Goal: Find specific page/section: Find specific page/section

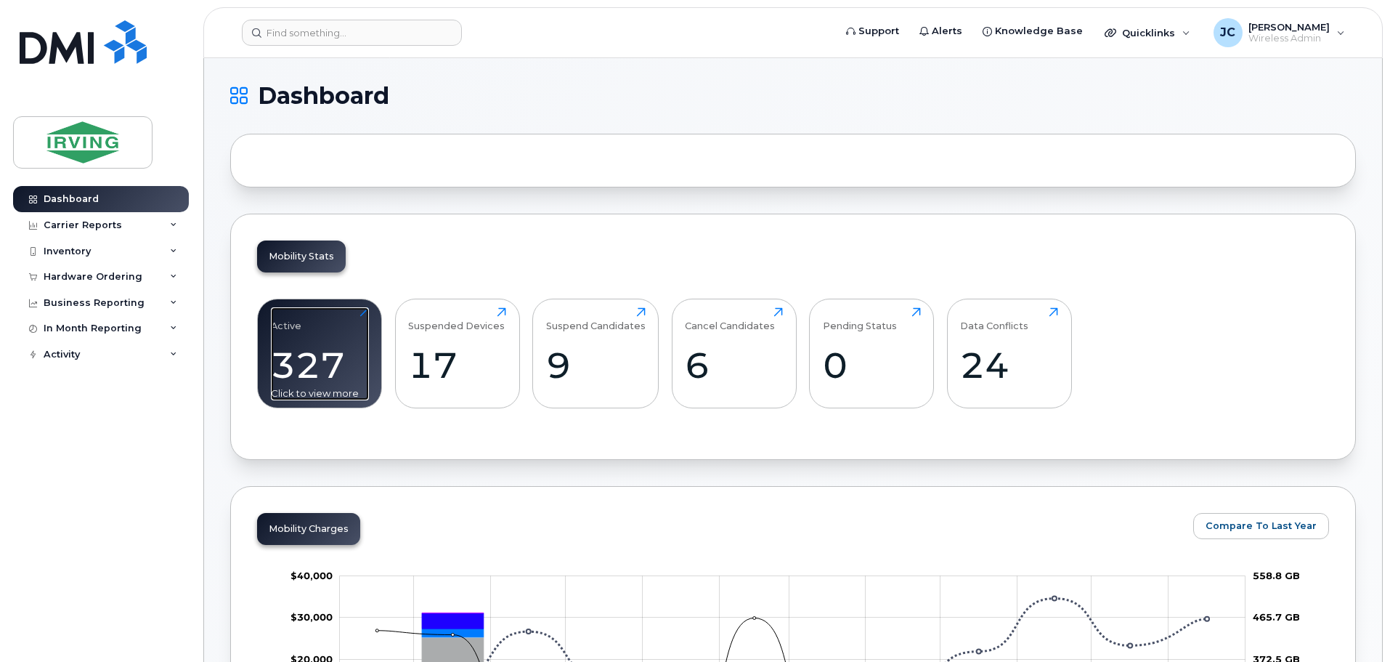
click at [348, 371] on div "327" at bounding box center [320, 365] width 98 height 43
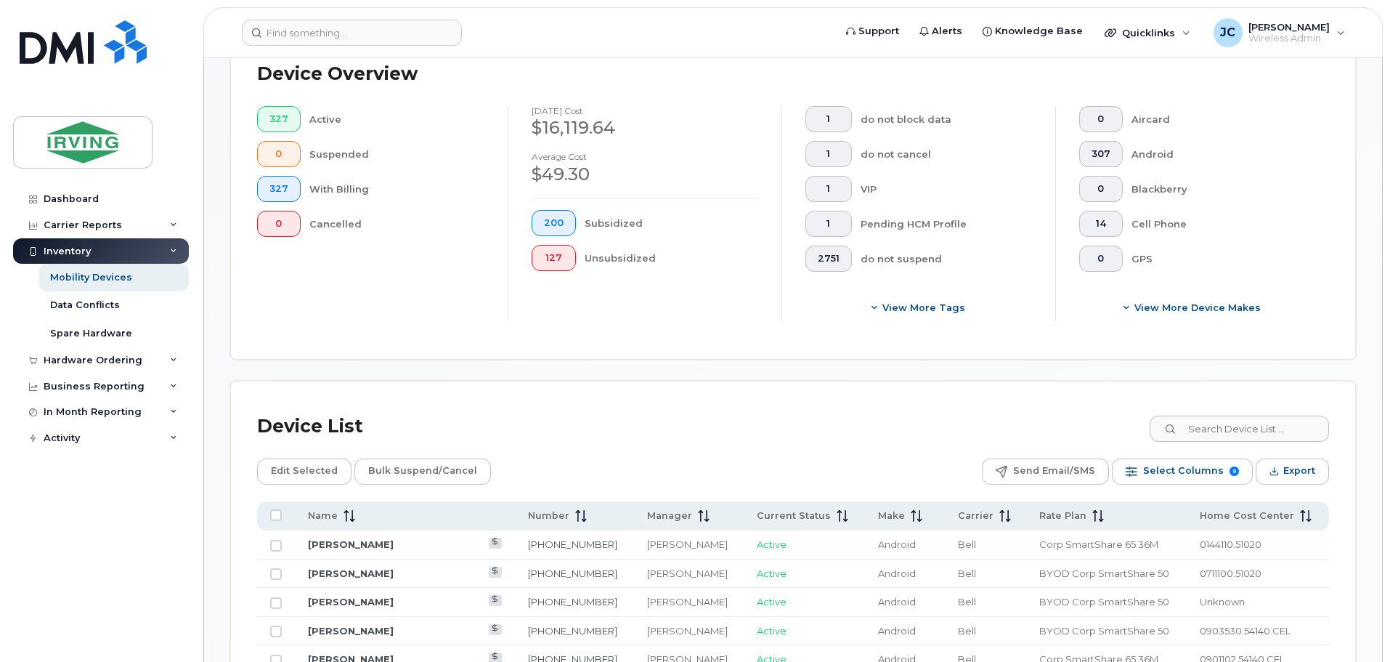
scroll to position [436, 0]
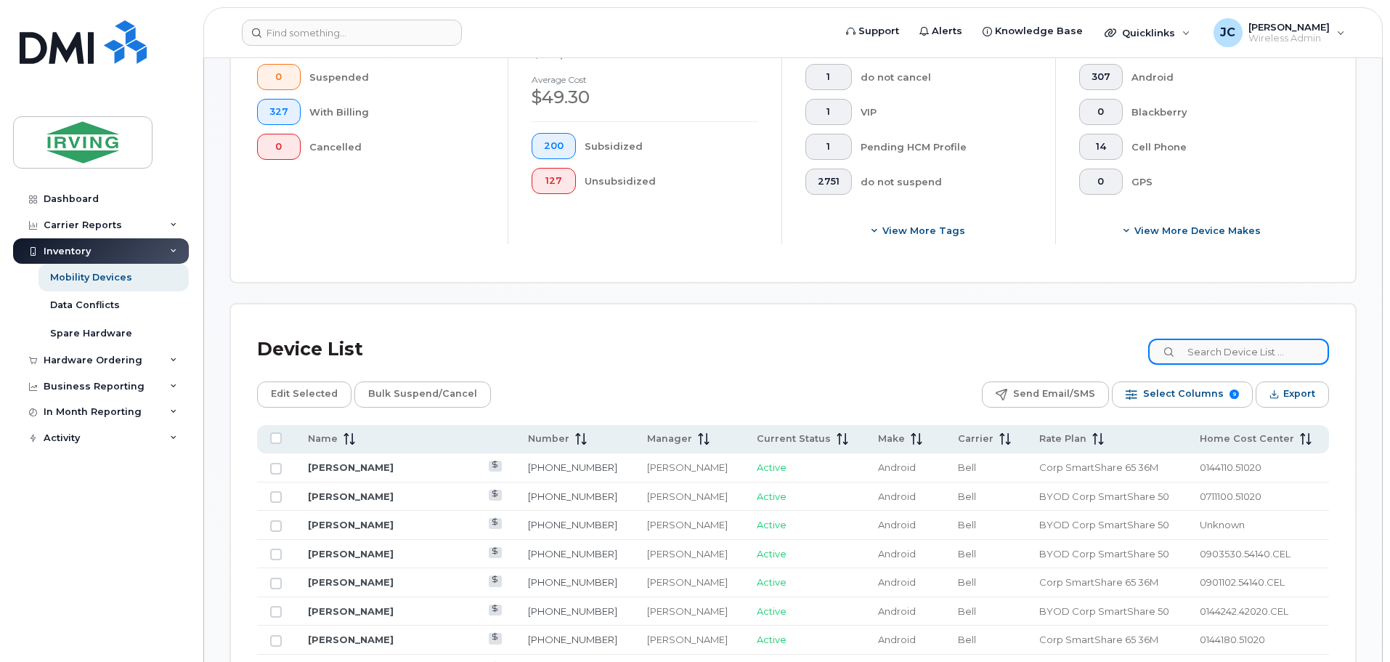
click at [1268, 349] on input at bounding box center [1238, 351] width 181 height 26
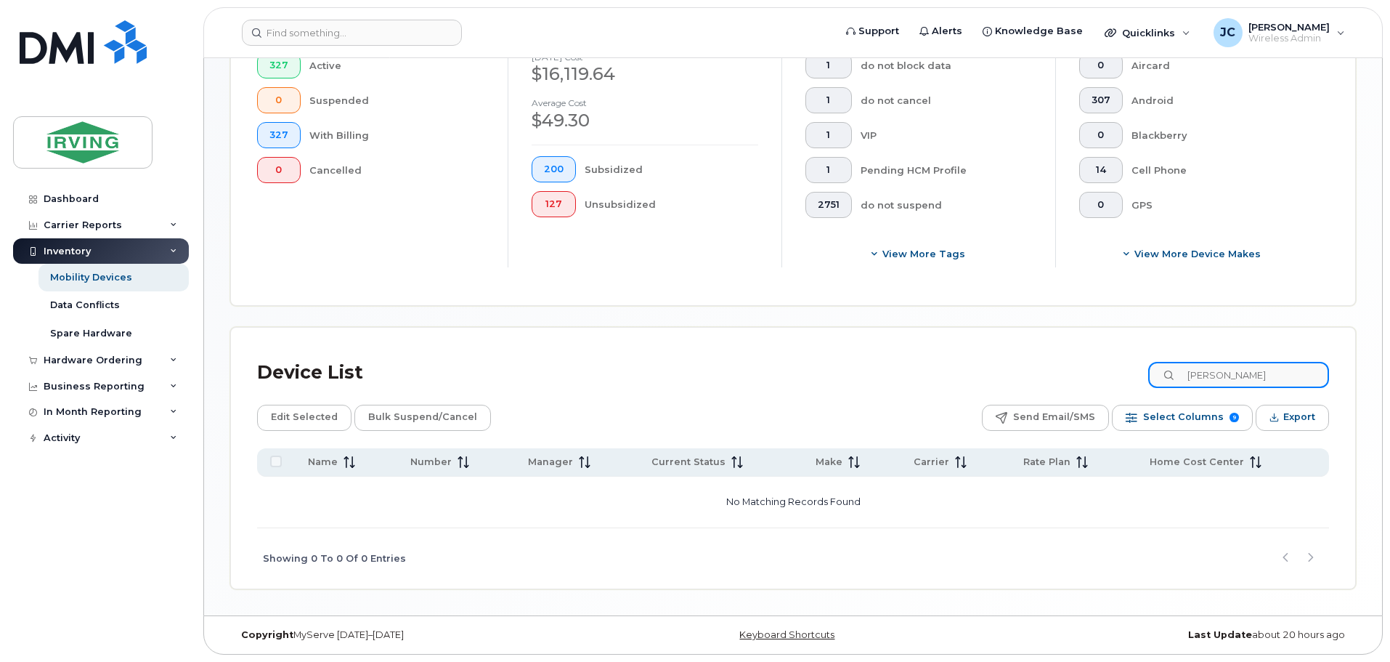
drag, startPoint x: 1293, startPoint y: 375, endPoint x: 1147, endPoint y: 389, distance: 146.6
click at [1147, 389] on div "Device List [PERSON_NAME]" at bounding box center [793, 373] width 1072 height 38
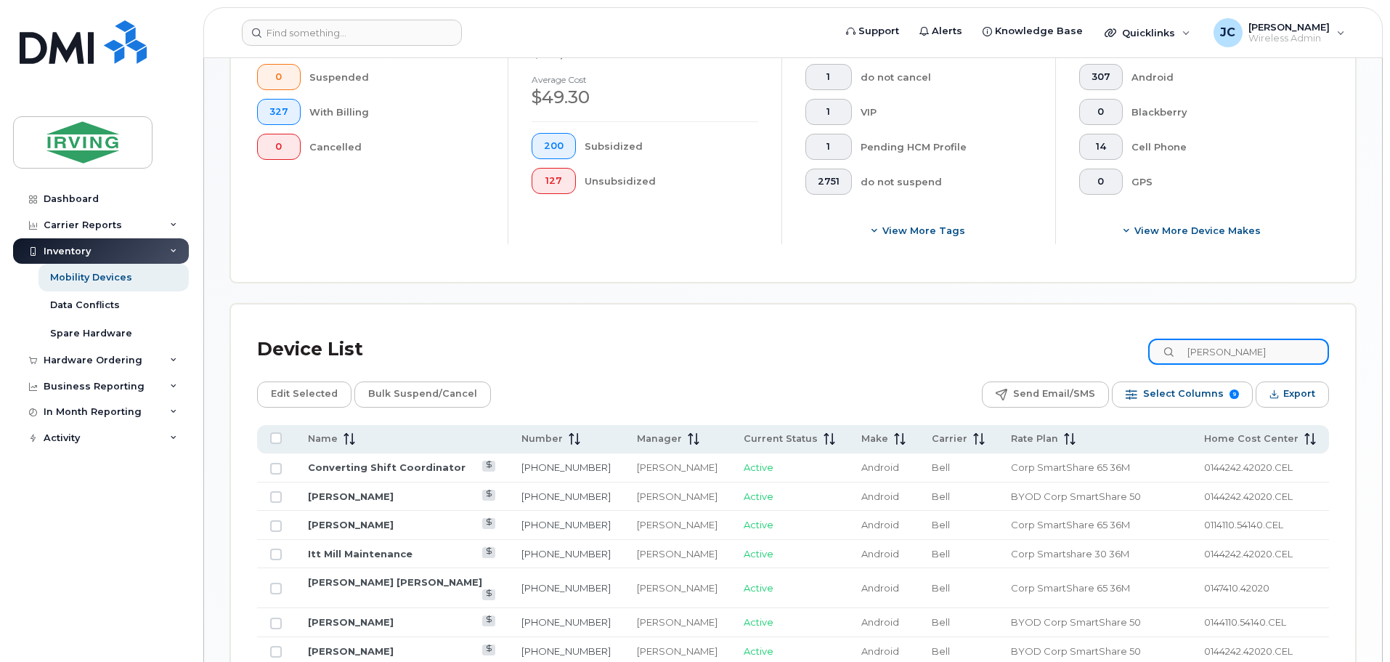
scroll to position [508, 0]
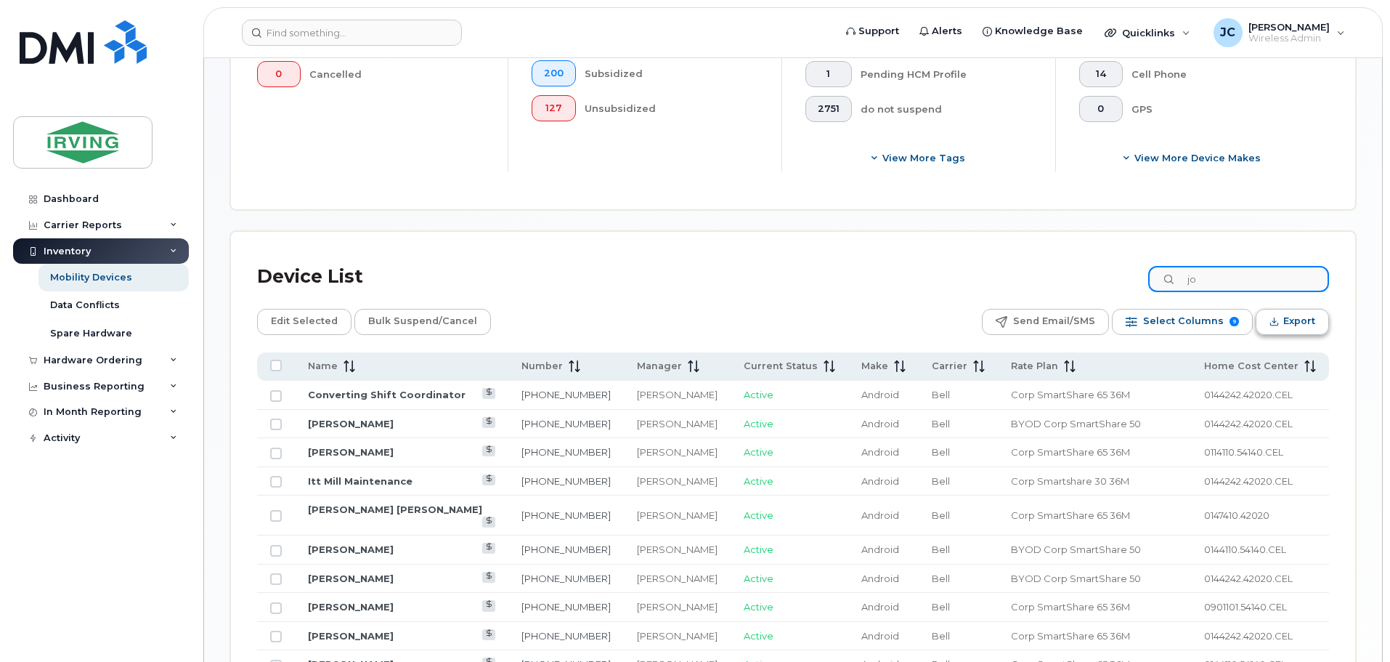
type input "j"
